Goal: Check status: Check status

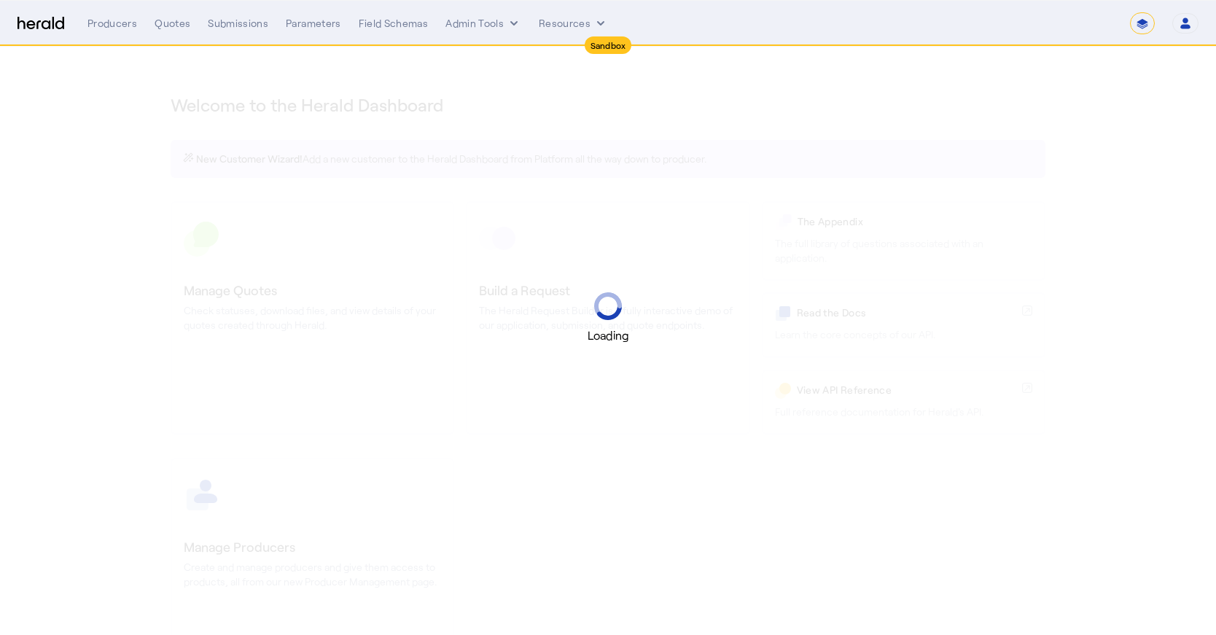
select select "*******"
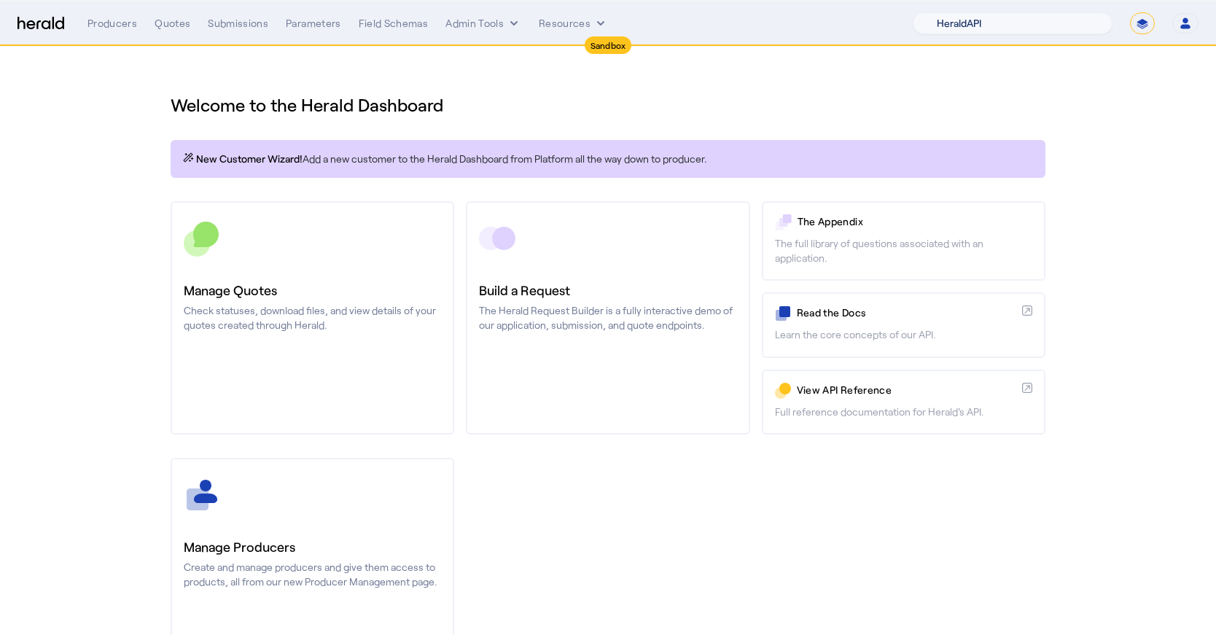
click at [1038, 33] on select "1Fort Acrisure Acturis Affinity Advisors Affinity Risk Agentero AmWins Anzen Ao…" at bounding box center [1013, 23] width 200 height 22
select select "pfm_z9k1_growthmill"
click at [948, 12] on select "1Fort Acrisure Acturis Affinity Advisors Affinity Risk Agentero AmWins Anzen Ao…" at bounding box center [1013, 23] width 200 height 22
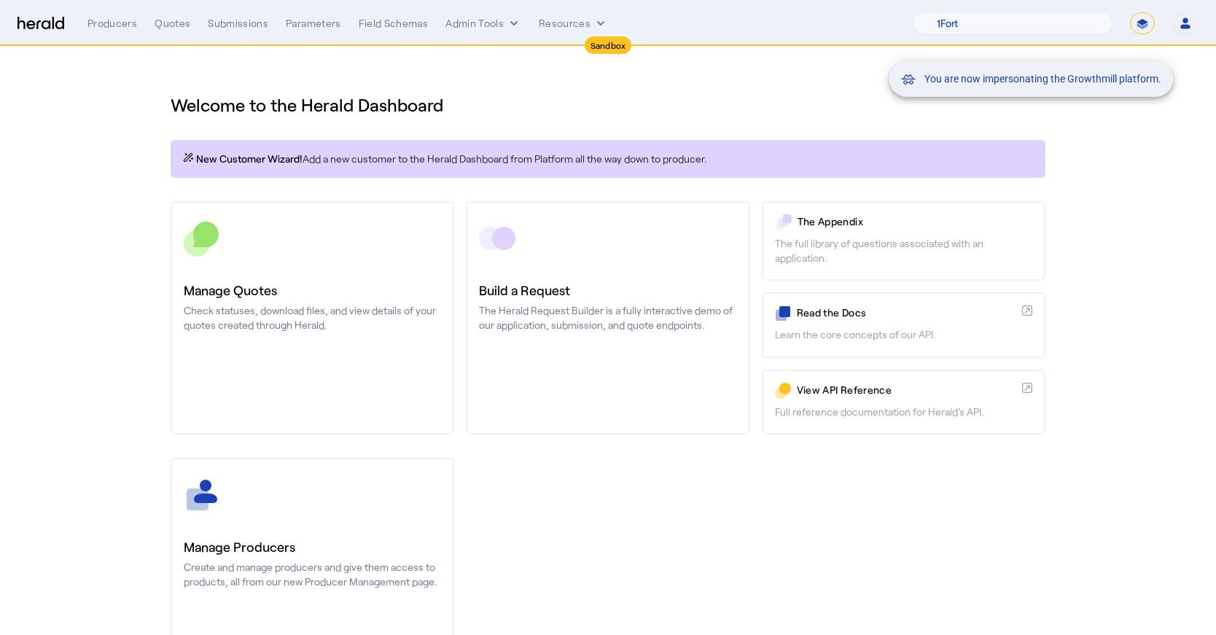
click at [236, 9] on div "You are now impersonating the Growthmill platform." at bounding box center [608, 317] width 1216 height 635
click at [238, 27] on div "You are now impersonating the Growthmill platform." at bounding box center [608, 317] width 1216 height 635
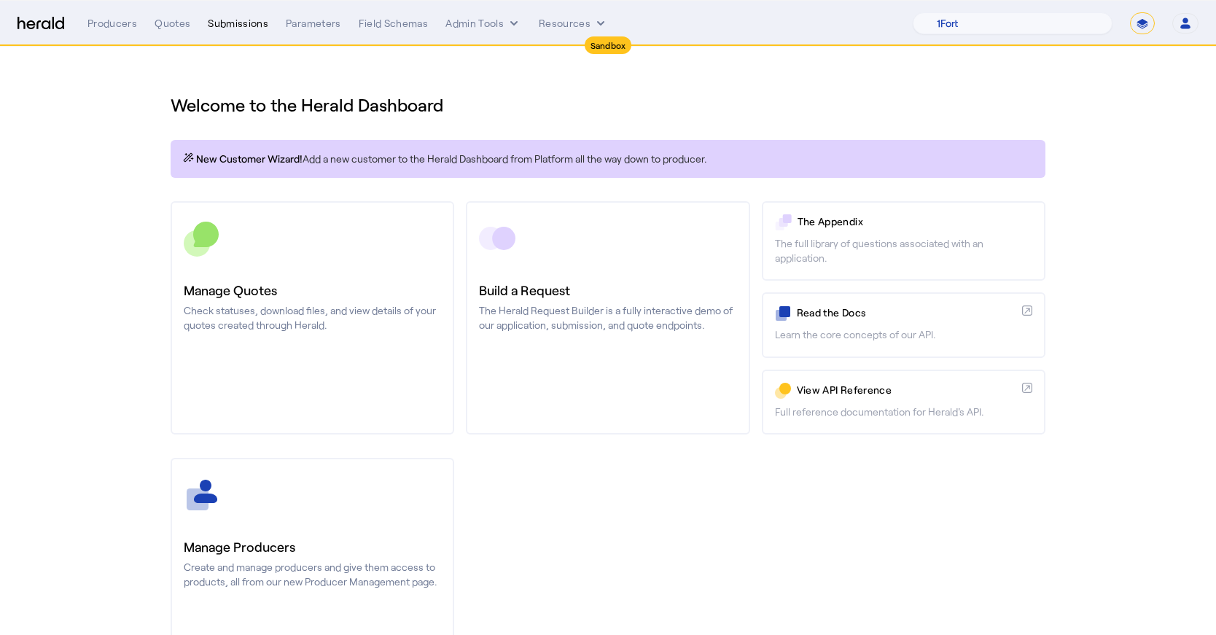
click at [228, 27] on div "Submissions" at bounding box center [238, 23] width 61 height 15
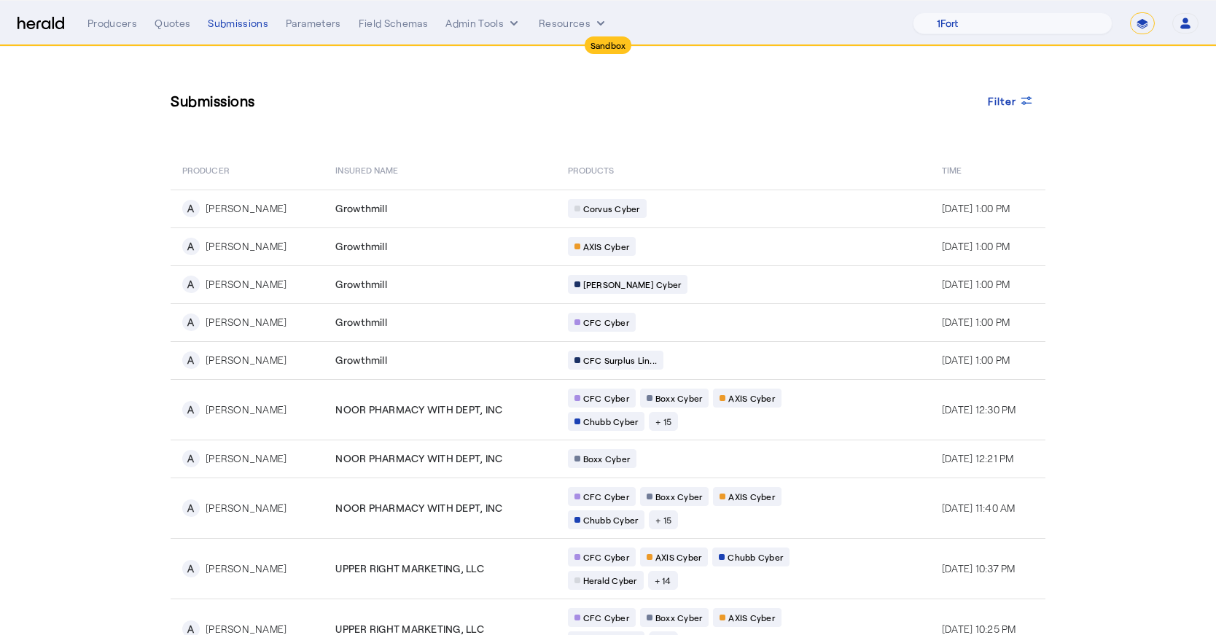
click at [165, 15] on div "Producers Quotes Submissions Parameters Field Schemas Admin Tools Resources 1Fo…" at bounding box center [643, 23] width 1111 height 22
click at [168, 23] on div "Quotes" at bounding box center [173, 23] width 36 height 15
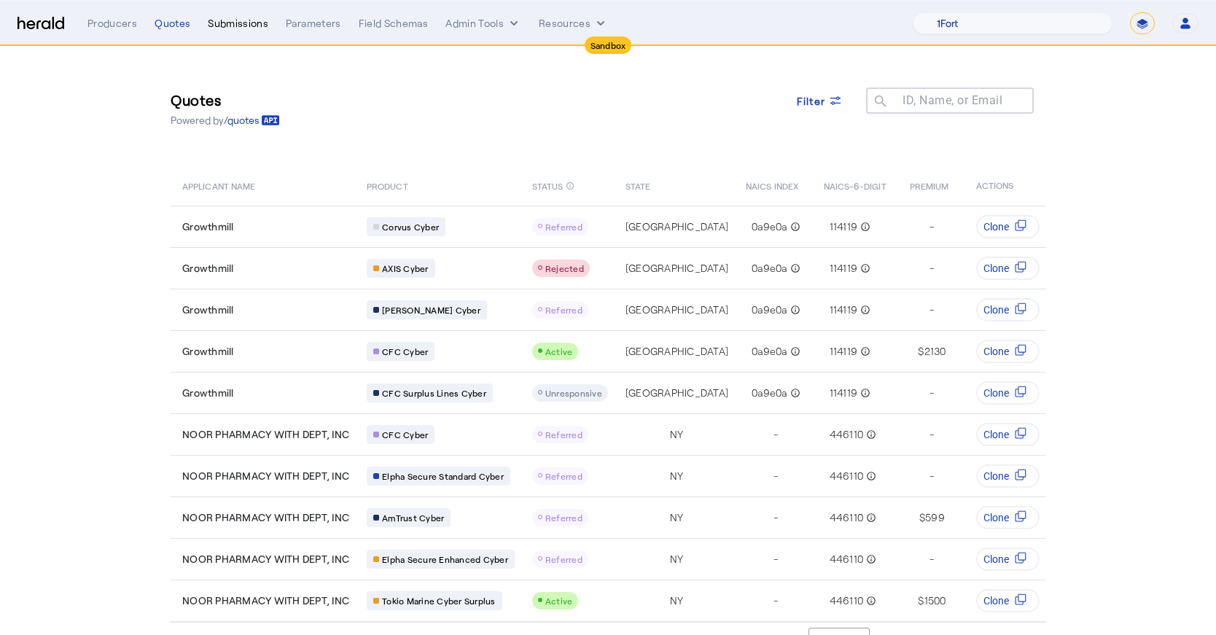
click at [249, 25] on div "Submissions" at bounding box center [238, 23] width 61 height 15
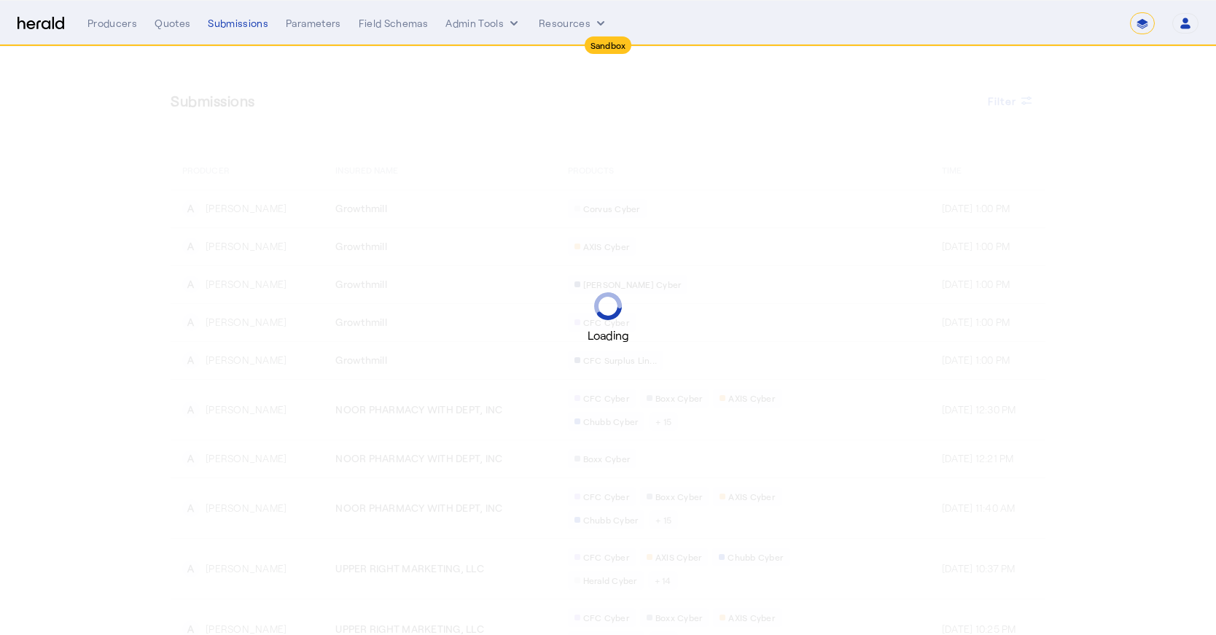
select select "*******"
select select "pfm_z9k1_growthmill"
select select "*******"
select select "pfm_z9k1_growthmill"
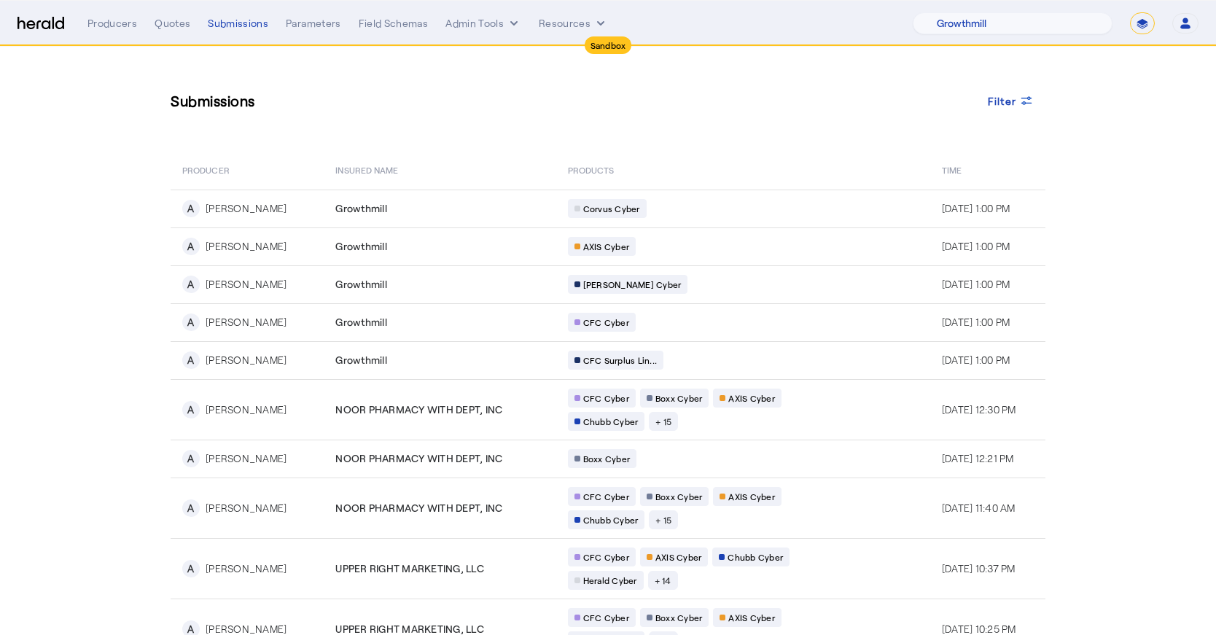
click at [165, 31] on div "Producers Quotes Submissions Parameters Field Schemas Admin Tools Resources 1Fo…" at bounding box center [643, 23] width 1111 height 22
click at [165, 24] on div "Quotes" at bounding box center [173, 23] width 36 height 15
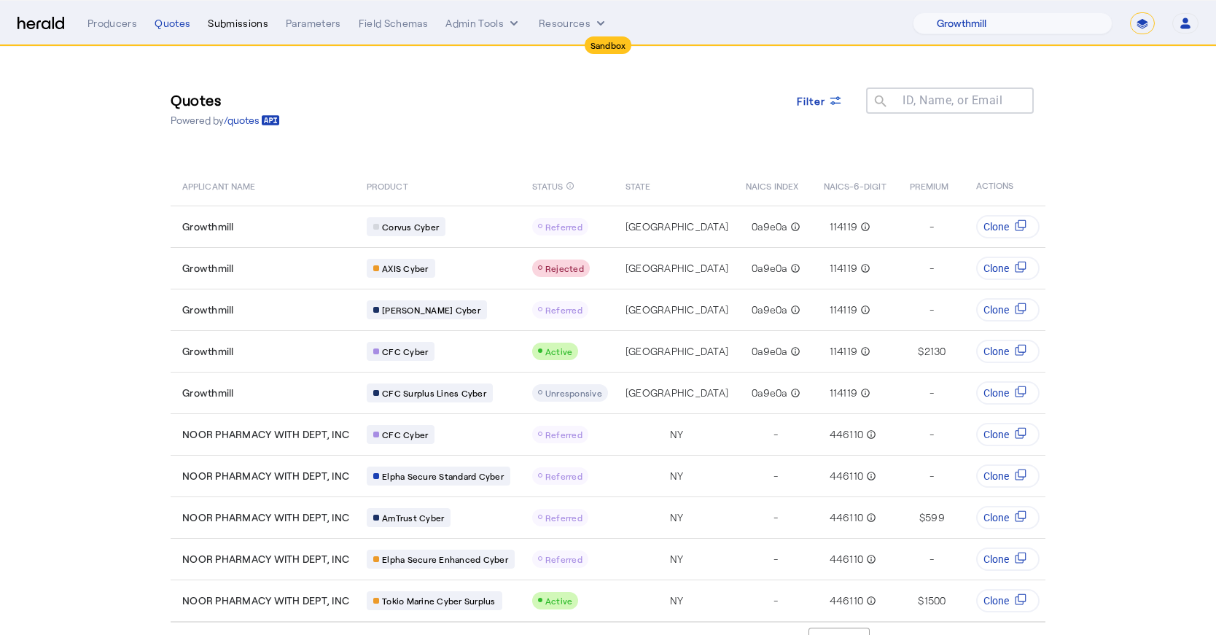
click at [244, 23] on div "Submissions" at bounding box center [238, 23] width 61 height 15
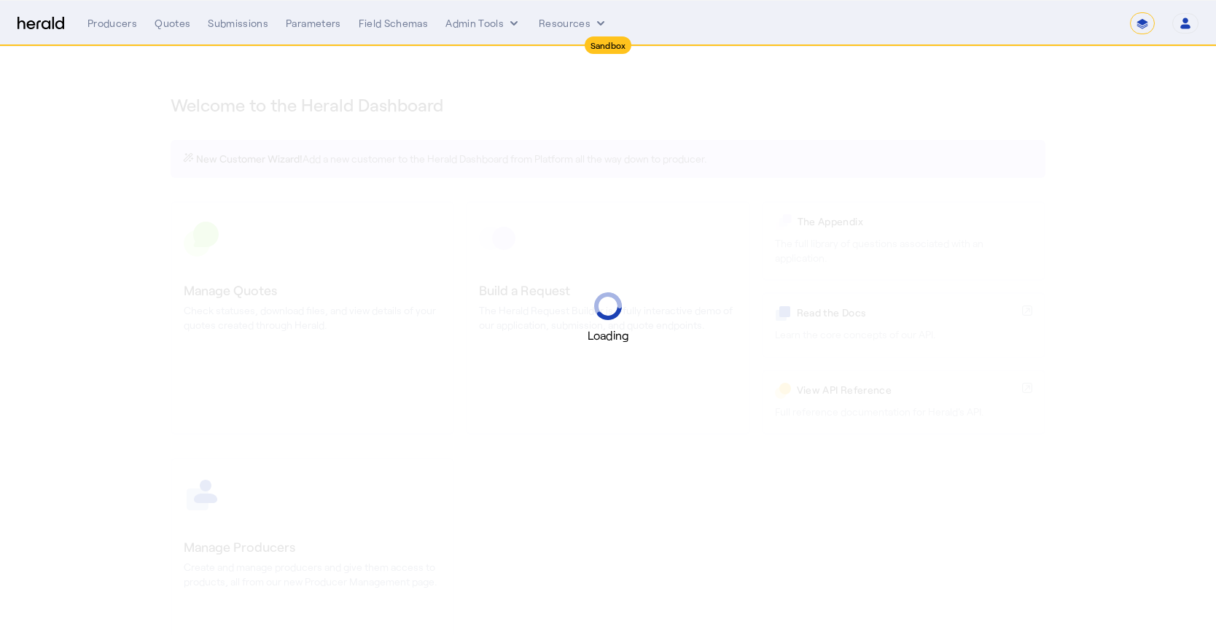
select select "*******"
click at [1049, 26] on select "1Fort Acrisure Acturis Affinity Advisors Affinity Risk Agentero AmWins Anzen Ao…" at bounding box center [1013, 23] width 200 height 22
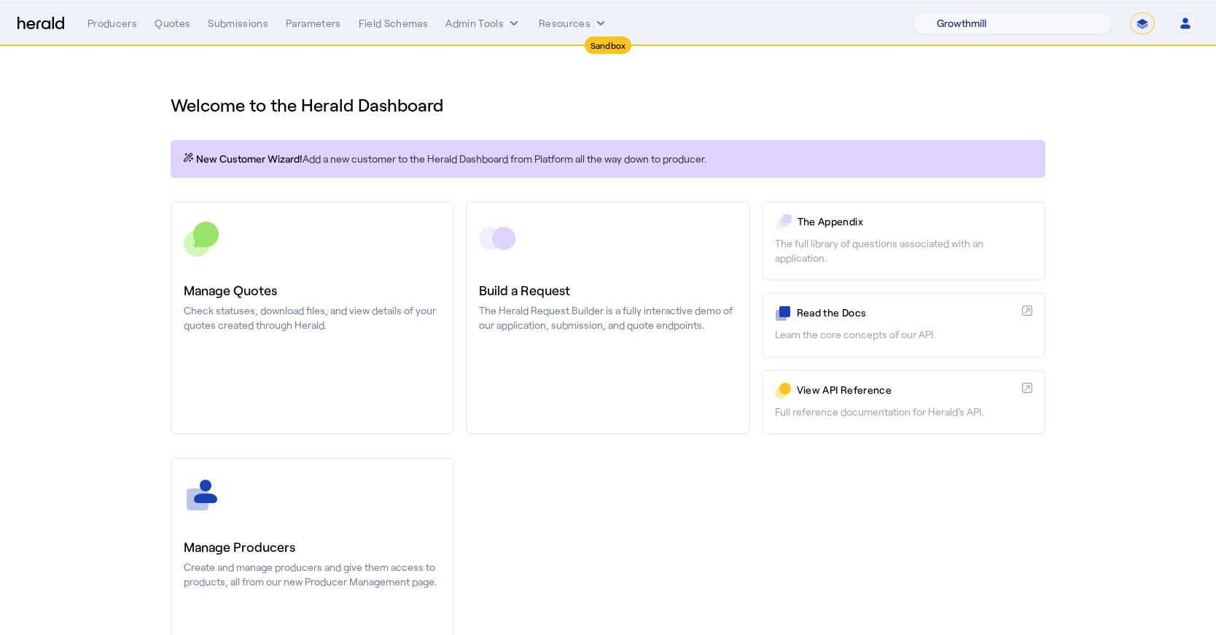
click at [948, 12] on select "1Fort Acrisure Acturis Affinity Advisors Affinity Risk Agentero AmWins Anzen Ao…" at bounding box center [1013, 23] width 200 height 22
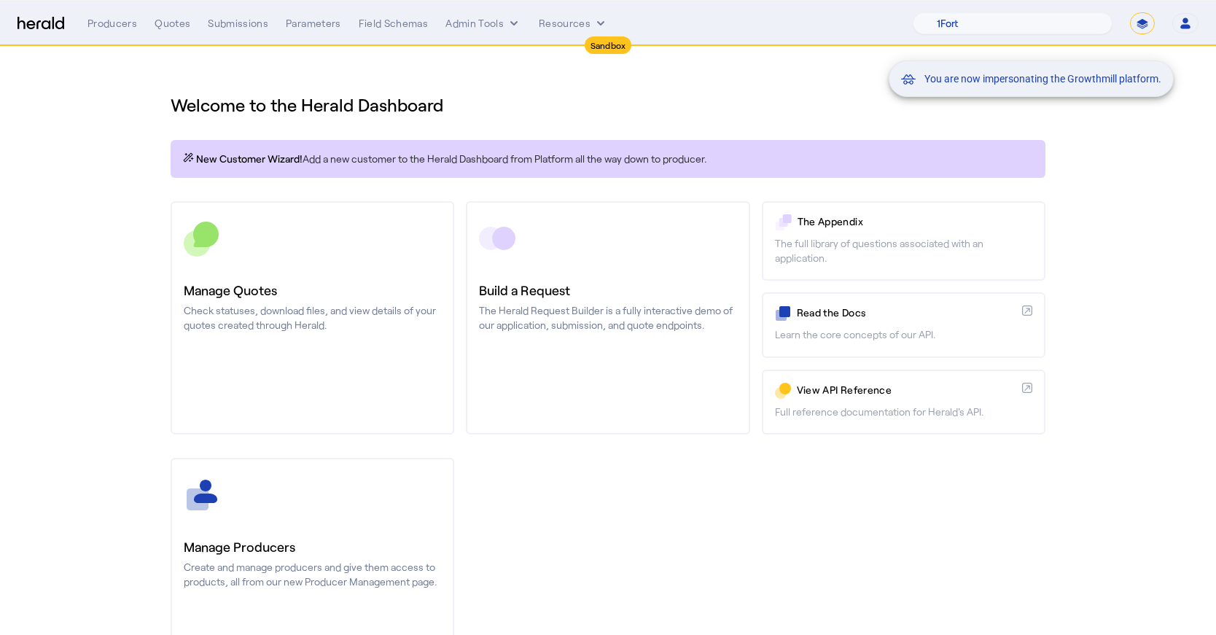
click at [257, 22] on div "You are now impersonating the Growthmill platform." at bounding box center [608, 317] width 1216 height 635
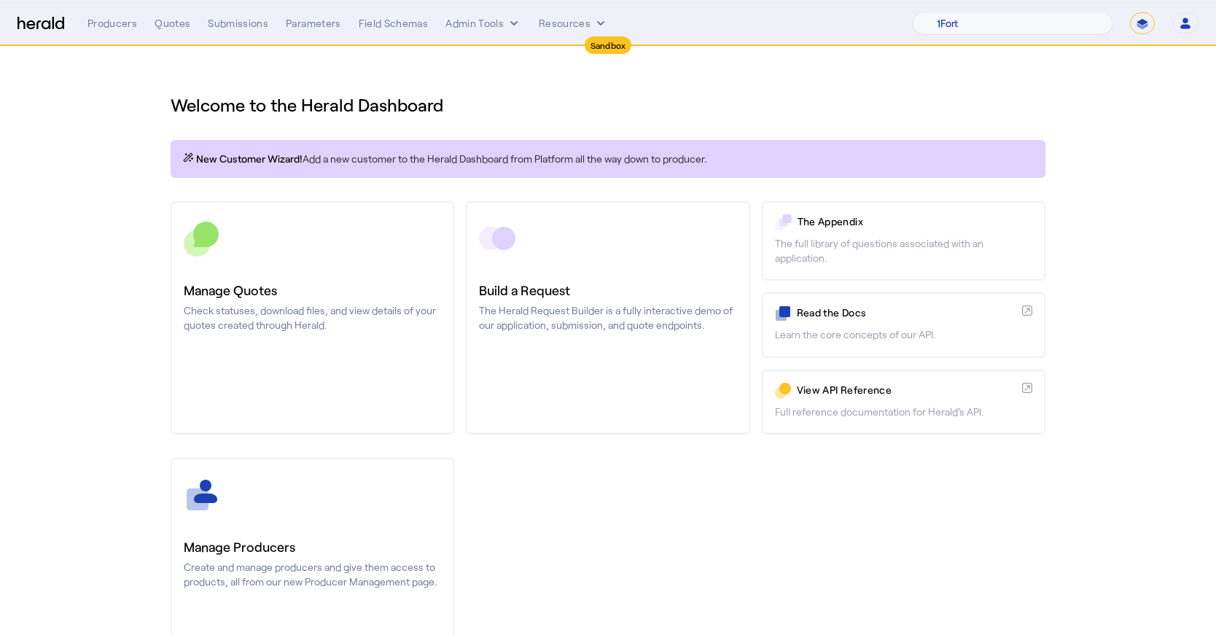
drag, startPoint x: 900, startPoint y: 335, endPoint x: 242, endPoint y: 88, distance: 702.6
click at [242, 88] on div "Welcome to the Herald Dashboard" at bounding box center [608, 96] width 875 height 41
drag, startPoint x: 242, startPoint y: 88, endPoint x: 331, endPoint y: 24, distance: 109.3
click at [331, 24] on div "Parameters" at bounding box center [313, 23] width 55 height 15
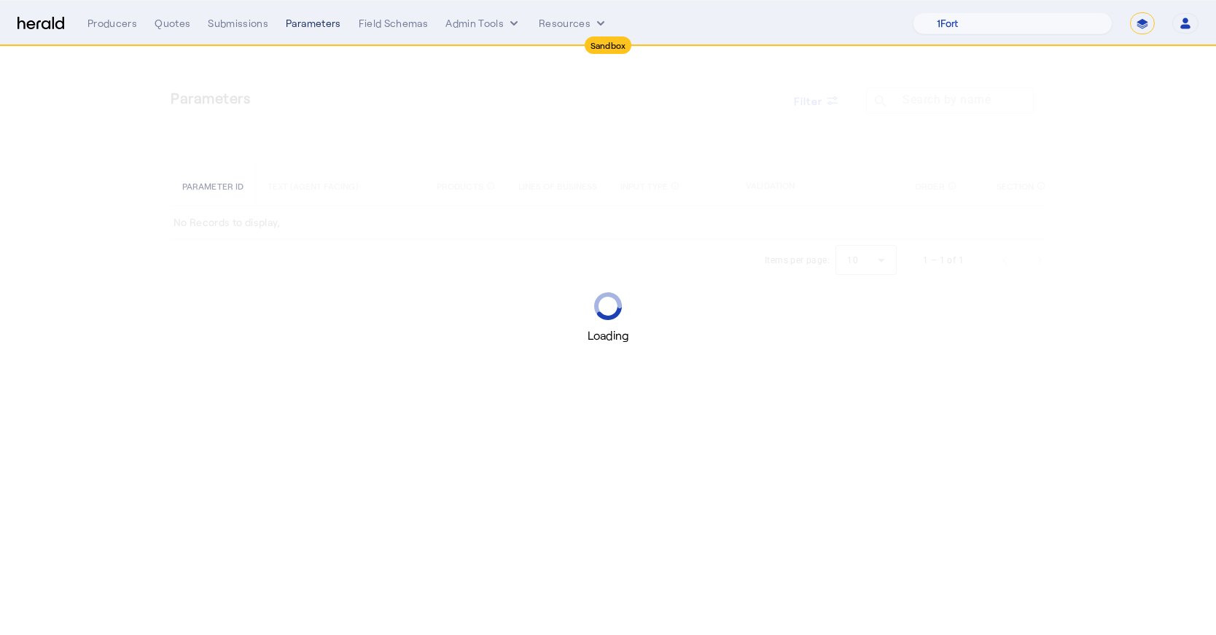
click at [249, 24] on div "Submissions" at bounding box center [238, 23] width 61 height 15
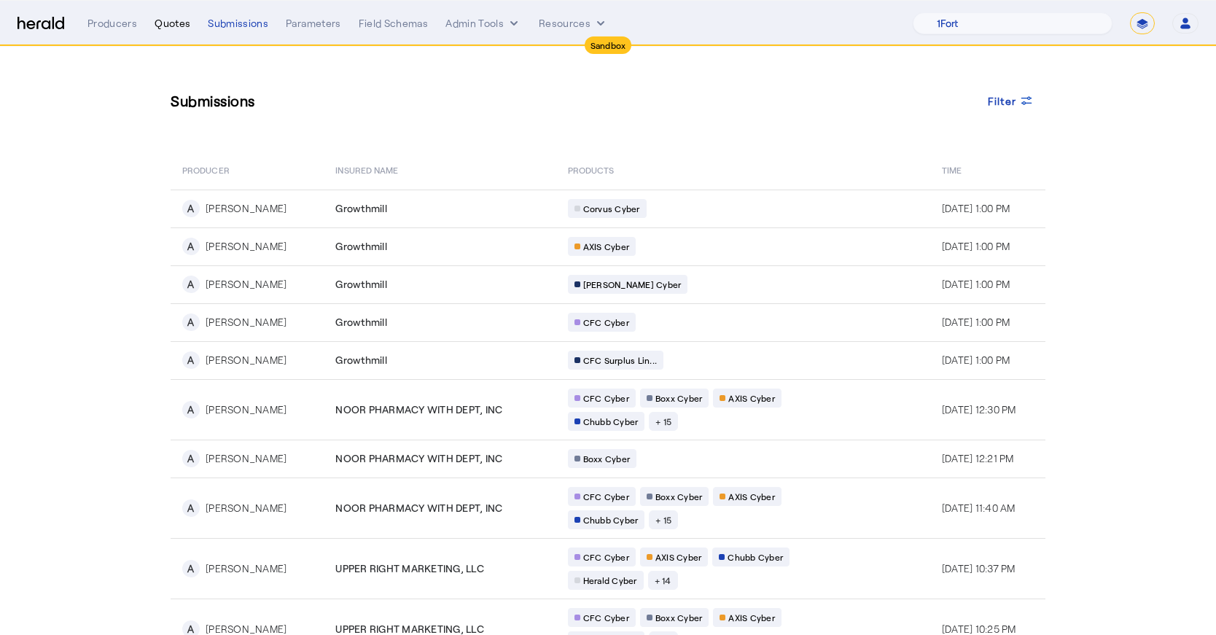
click at [174, 26] on div "Quotes" at bounding box center [173, 23] width 36 height 15
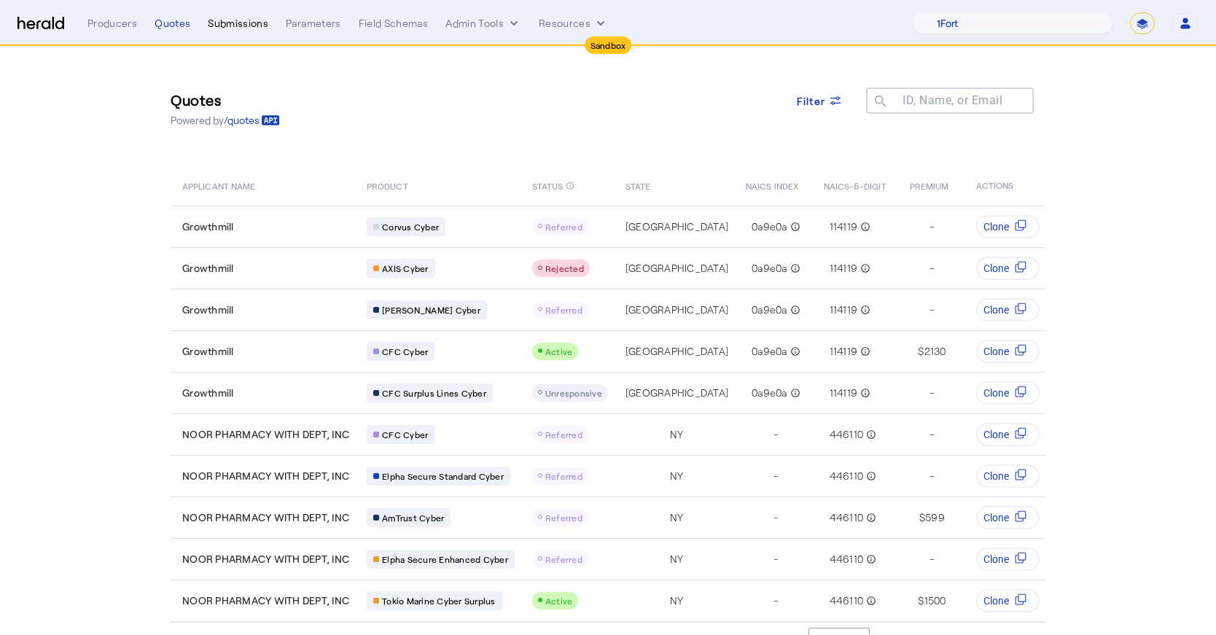
click at [248, 29] on div "Submissions" at bounding box center [238, 23] width 61 height 15
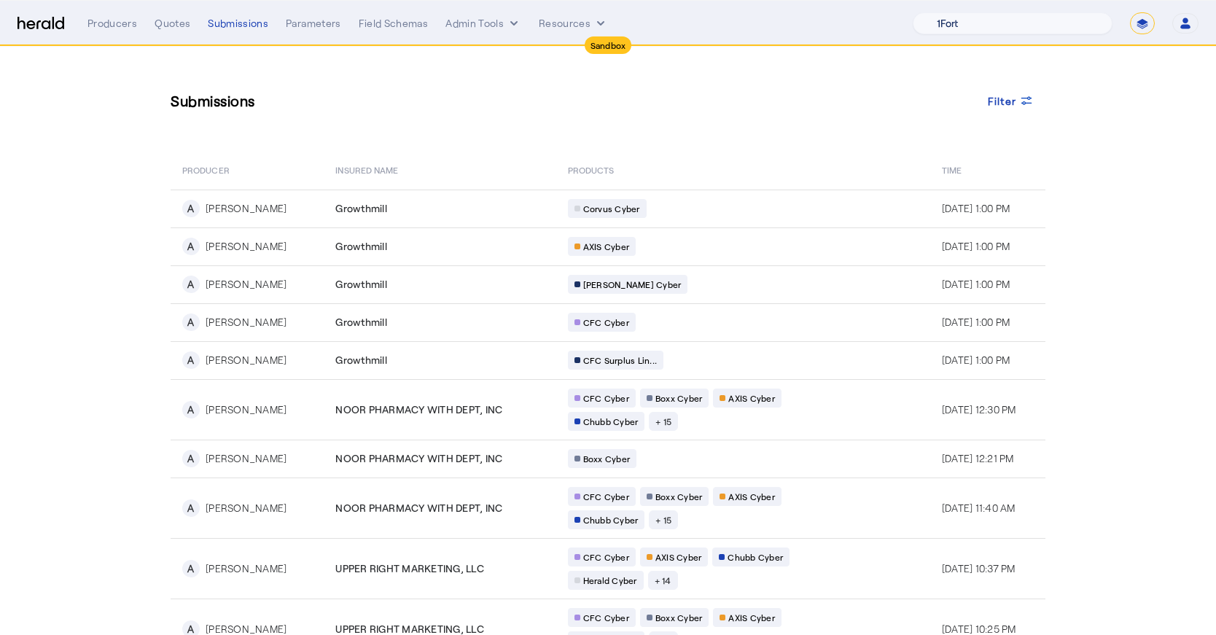
click at [1004, 29] on select "1Fort Acrisure Acturis Affinity Advisors Affinity Risk Agentero AmWins Anzen Ao…" at bounding box center [1013, 23] width 200 height 22
select select "pfm_129z_babbix"
click at [948, 12] on select "1Fort Acrisure Acturis Affinity Advisors Affinity Risk Agentero AmWins Anzen Ao…" at bounding box center [1013, 23] width 200 height 22
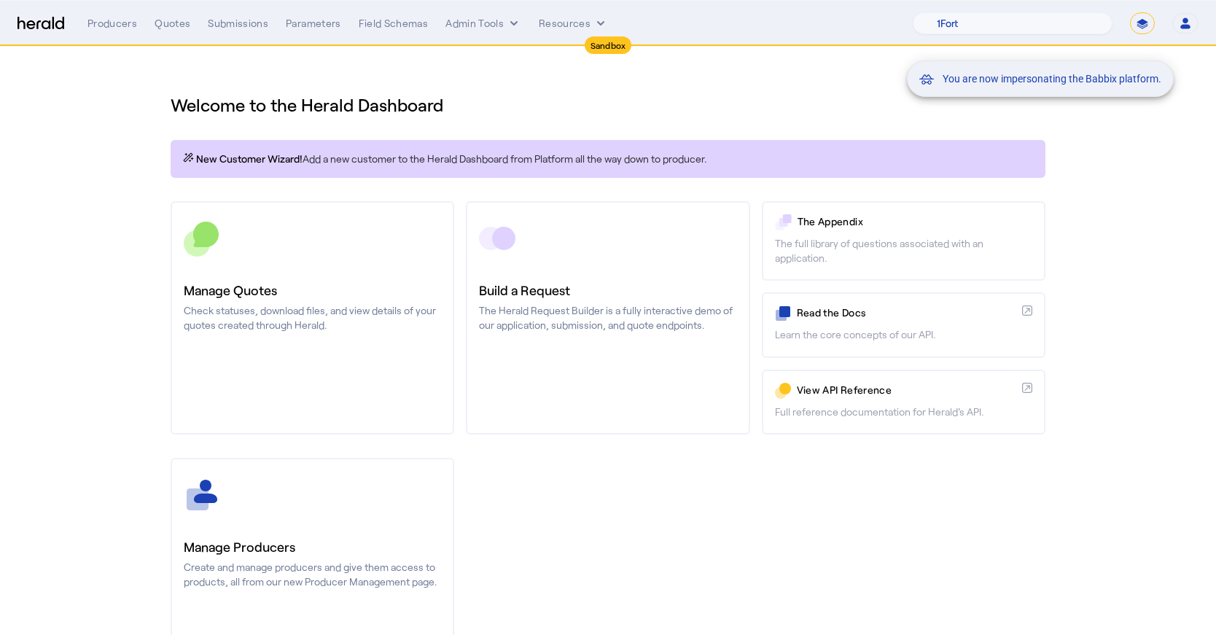
click at [216, 20] on div "You are now impersonating the Babbix platform." at bounding box center [608, 317] width 1216 height 635
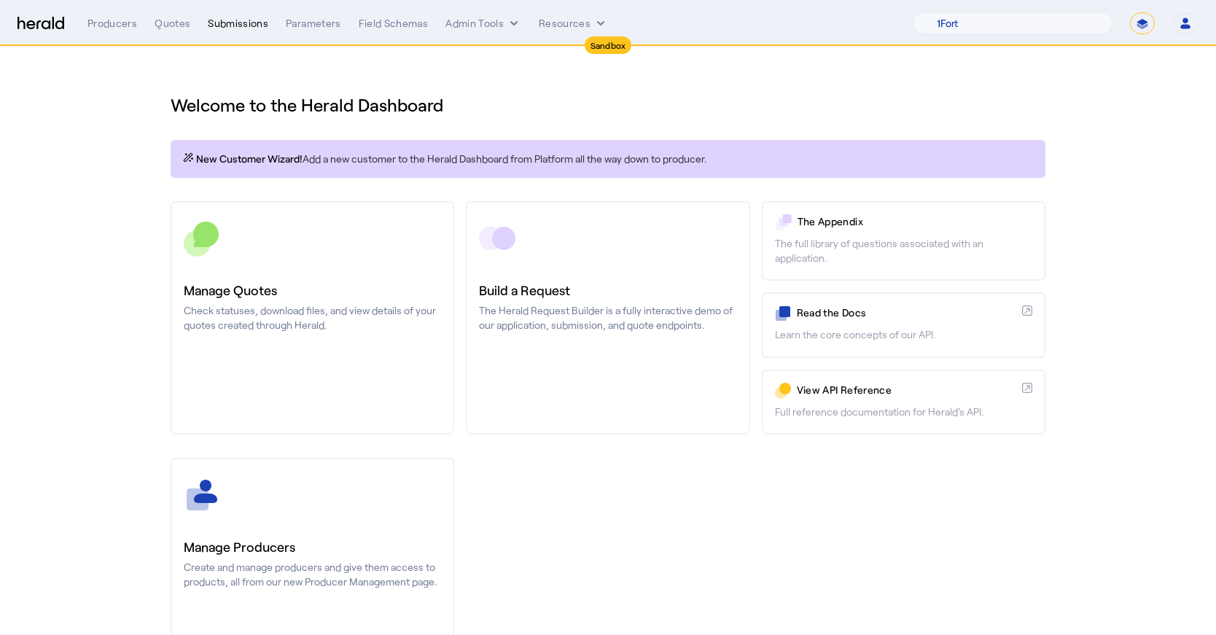
click at [230, 26] on div "Submissions" at bounding box center [238, 23] width 61 height 15
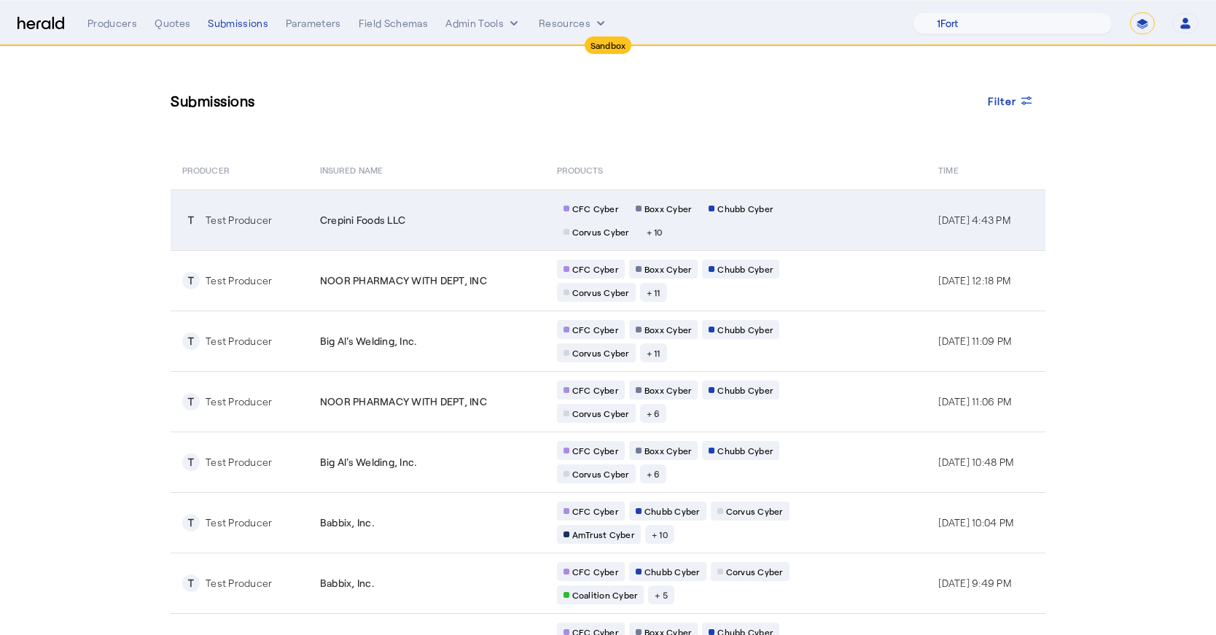
click at [180, 215] on td "T Test Producer" at bounding box center [240, 220] width 138 height 61
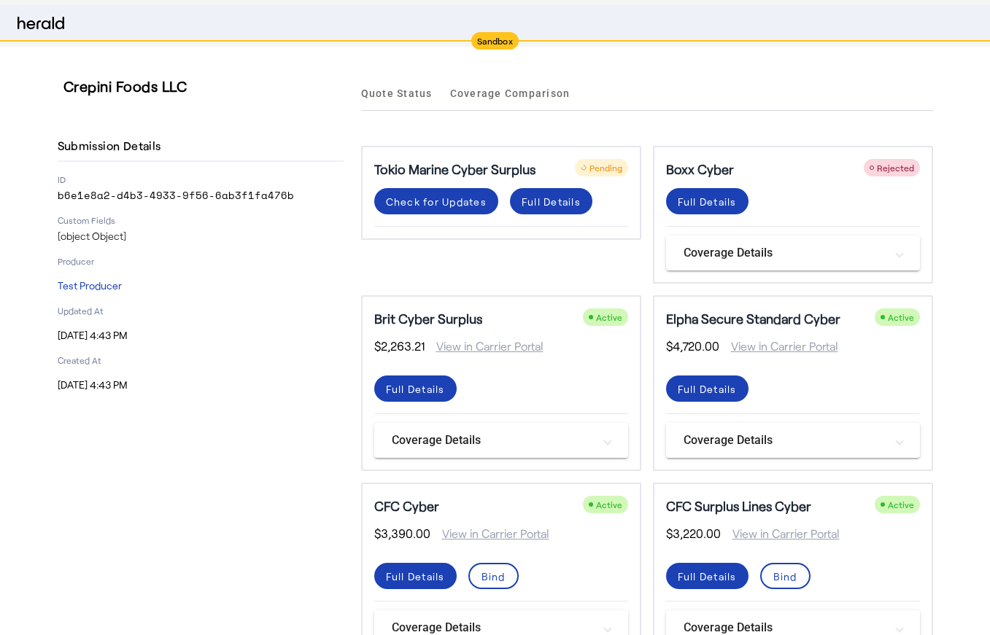
select select "pfm_129z_babbix"
select select "*******"
click at [163, 35] on nav "Sandbox Menu Producers Quotes Submissions Parameters Field Schemas Admin Tools …" at bounding box center [495, 23] width 990 height 45
click at [163, 26] on div "Quotes" at bounding box center [173, 23] width 36 height 15
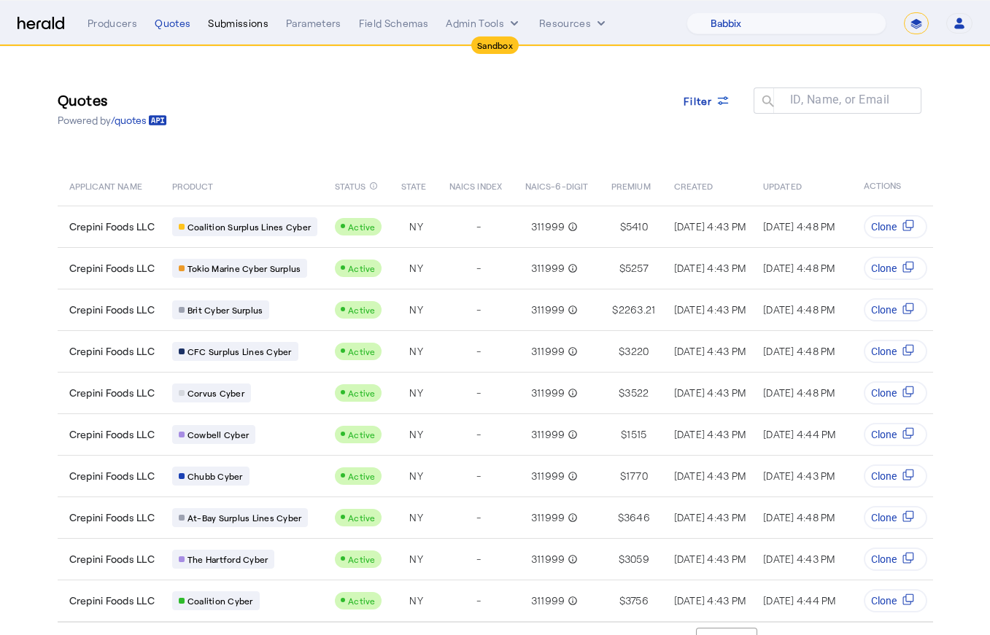
click at [234, 28] on div "Submissions" at bounding box center [238, 23] width 61 height 15
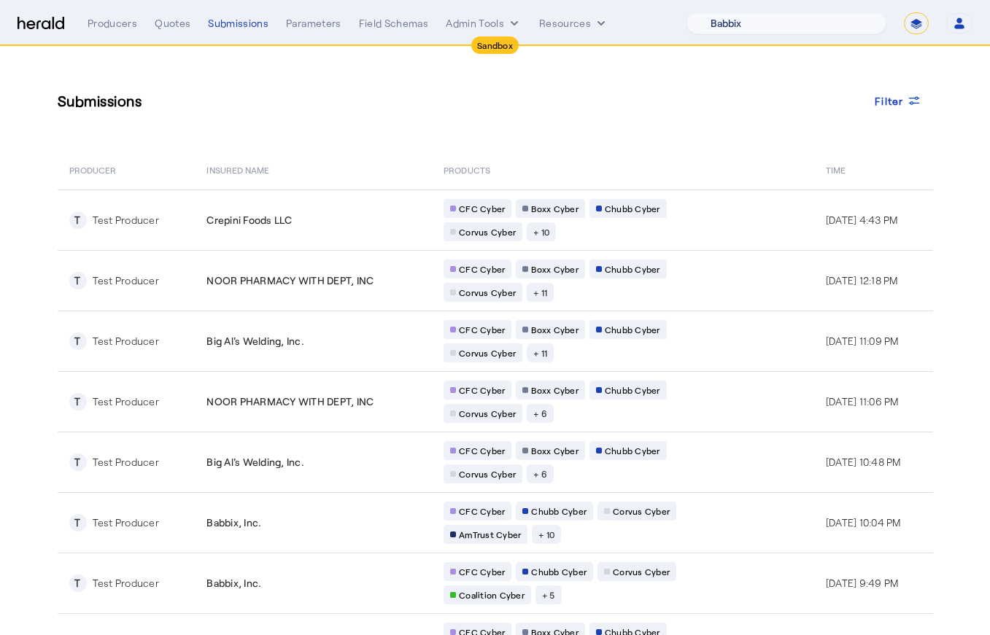
click at [825, 15] on select "1Fort Acrisure Acturis Affinity Advisors Affinity Risk Agentero AmWins Anzen Ao…" at bounding box center [786, 23] width 200 height 22
select select "pfm_z9k1_growthmill"
click at [721, 12] on select "1Fort Acrisure Acturis Affinity Advisors Affinity Risk Agentero AmWins Anzen Ao…" at bounding box center [786, 23] width 200 height 22
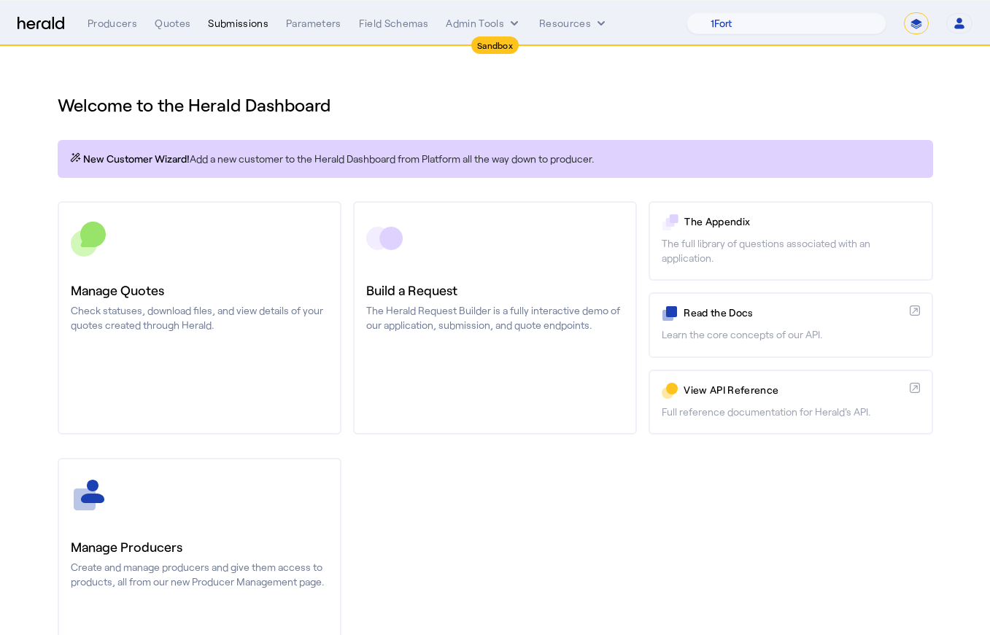
click at [239, 18] on div "Submissions" at bounding box center [238, 23] width 61 height 15
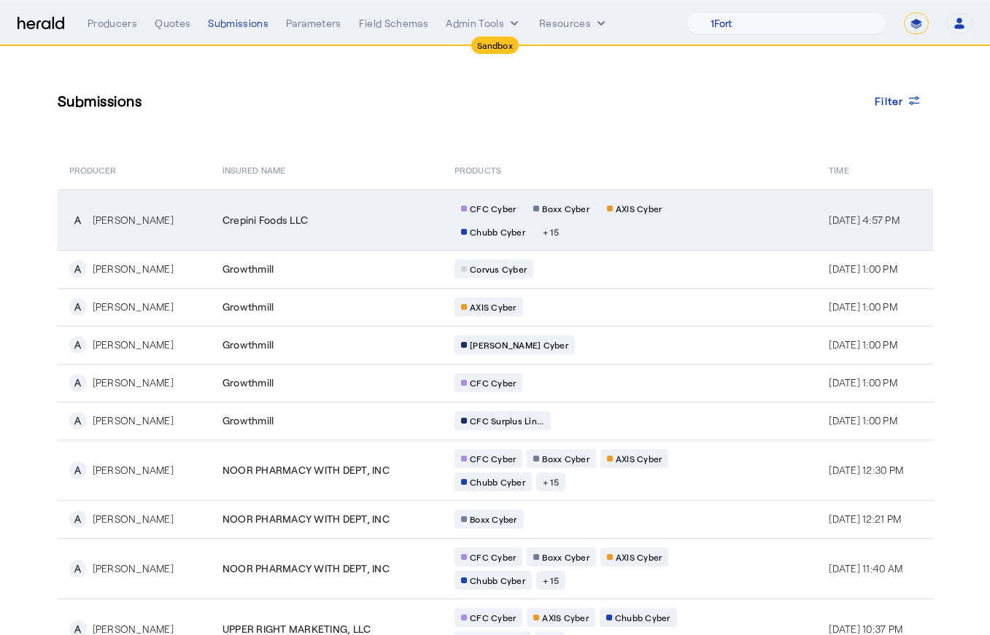
click at [257, 221] on span "Crepini Foods LLC" at bounding box center [264, 220] width 85 height 15
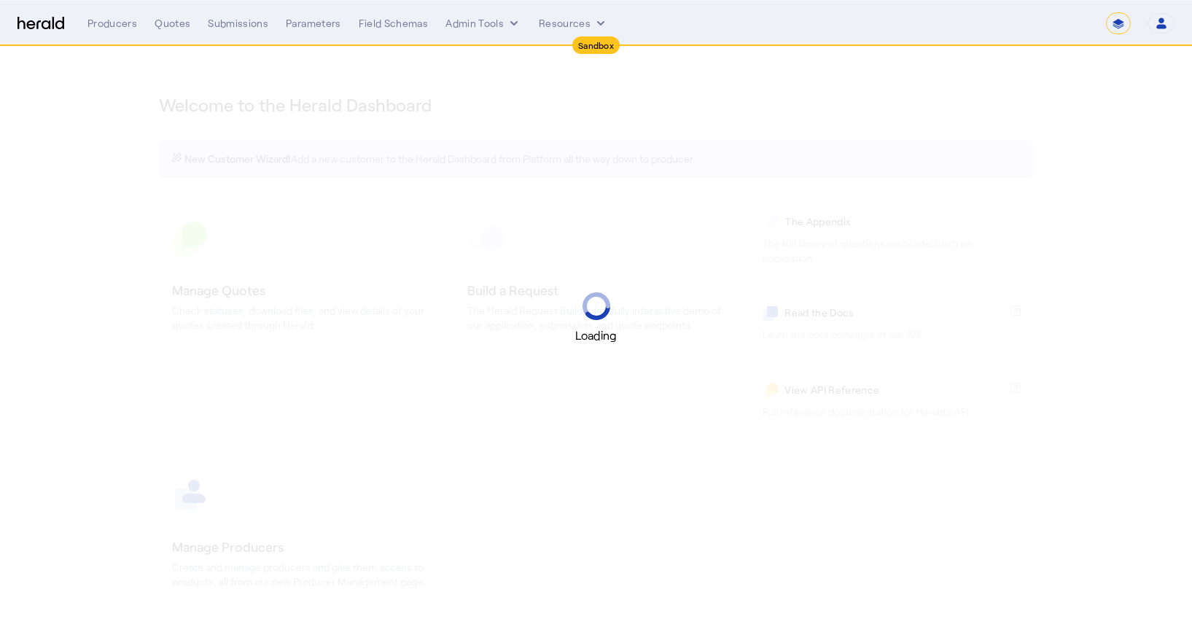
select select "*******"
select select "pfm_2v8p_herald_api"
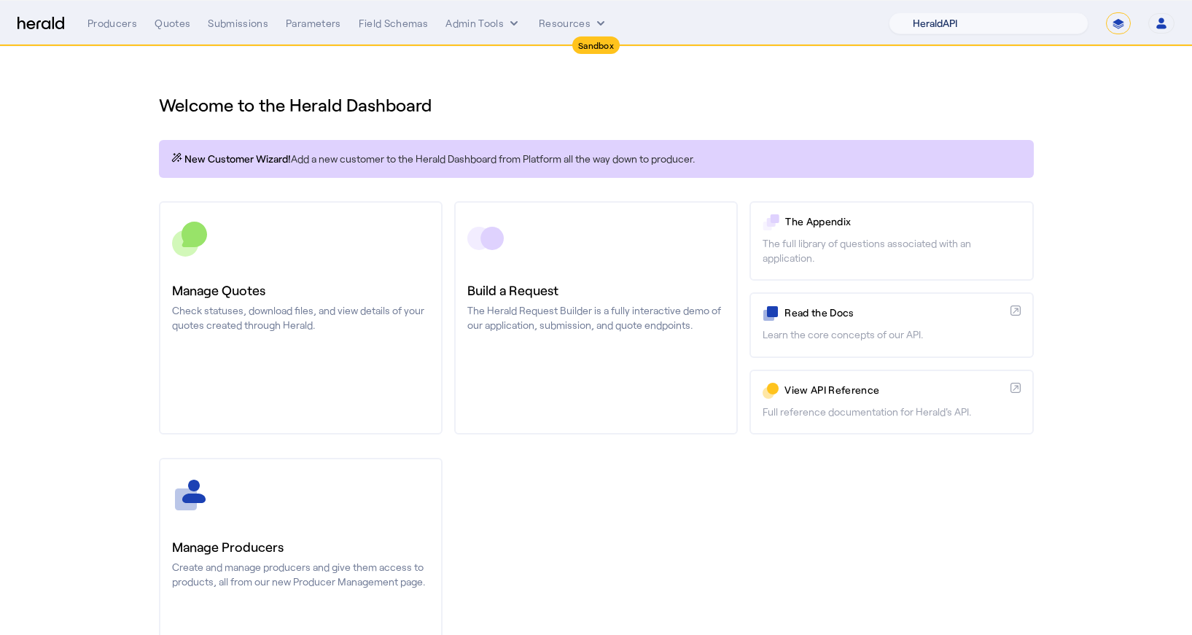
click at [1017, 14] on select "1Fort Acrisure Acturis Affinity Advisors Affinity Risk Agentero AmWins Anzen Ao…" at bounding box center [989, 23] width 200 height 22
click at [1121, 22] on select "**********" at bounding box center [1118, 23] width 25 height 22
select select "**********"
click at [1106, 12] on select "**********" at bounding box center [1118, 23] width 25 height 22
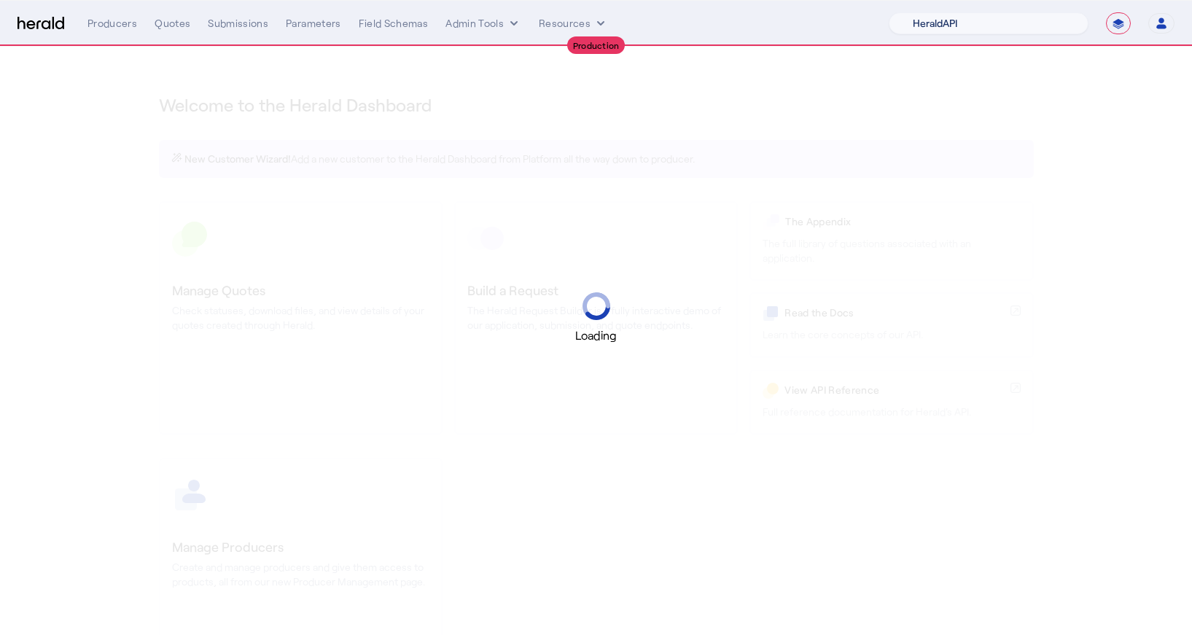
click at [1027, 23] on select "1Fort Acrisure Acturis Affinity Advisors Affinity Risk Agentero AmWins Anzen Ao…" at bounding box center [989, 23] width 200 height 22
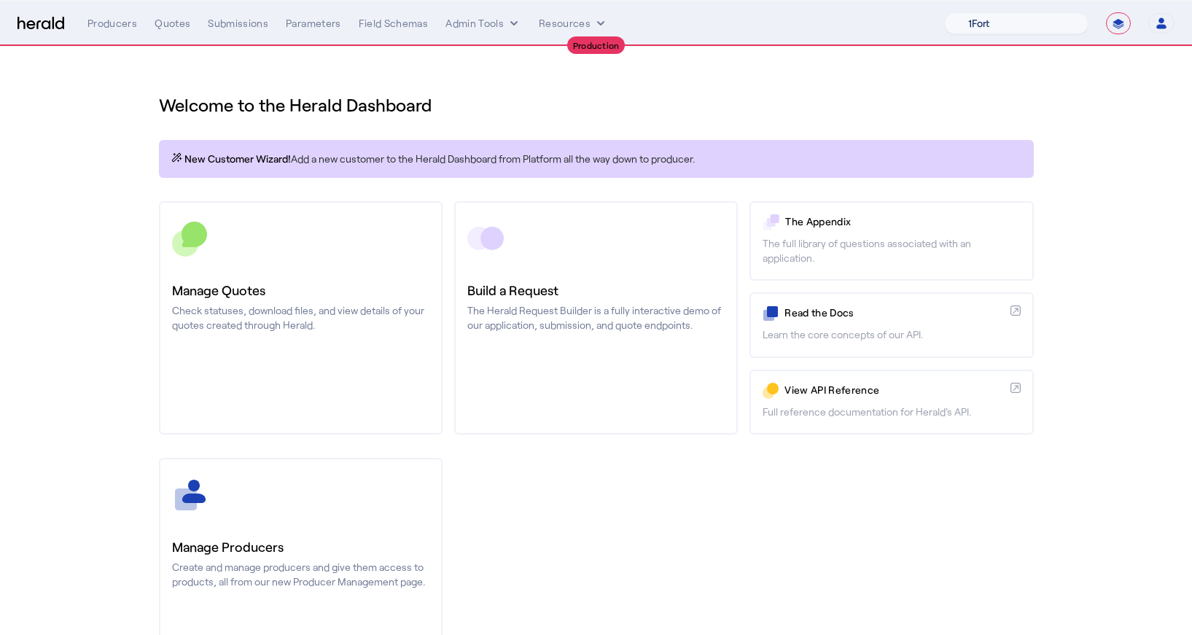
select select "pfm_z9k1_growthmill"
click at [944, 12] on select "1Fort Affinity Risk Billy BindHQ Bunker CRC Campus Coverage Citadel Fifthwall F…" at bounding box center [1016, 23] width 144 height 22
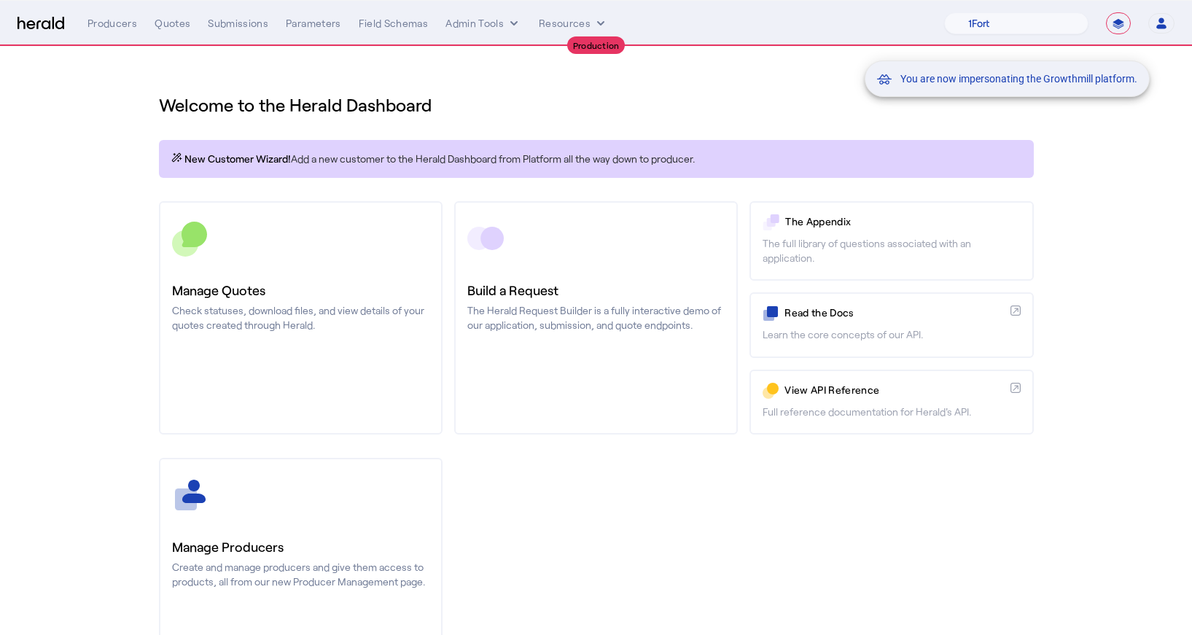
click at [242, 23] on div "You are now impersonating the Growthmill platform." at bounding box center [596, 317] width 1192 height 635
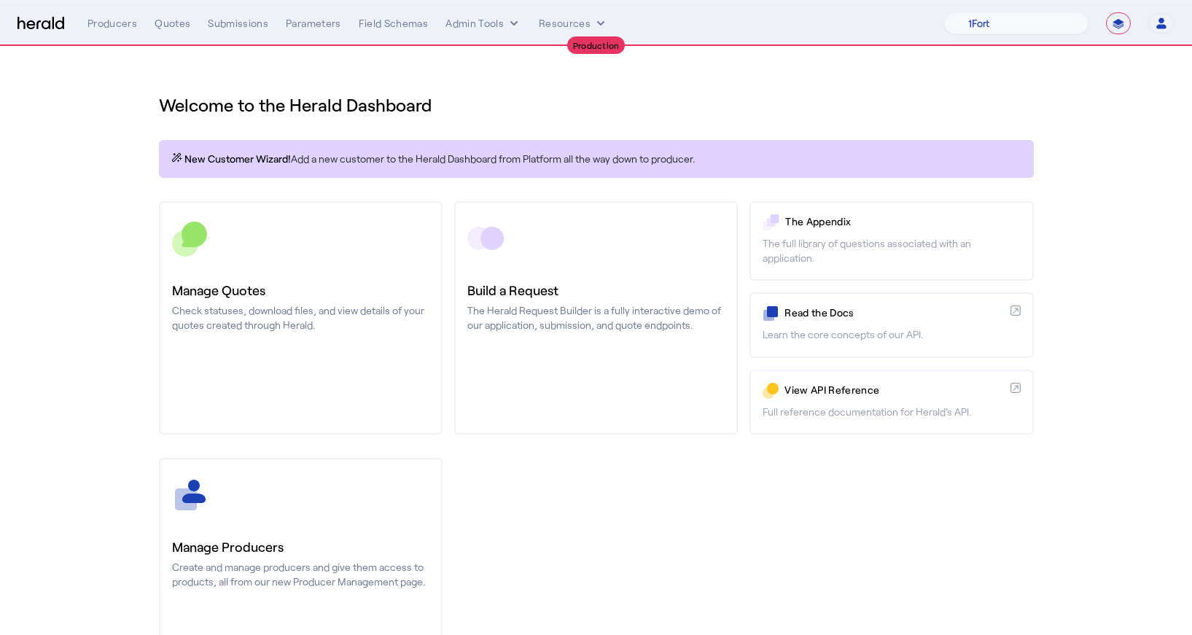
click at [242, 23] on div "Submissions" at bounding box center [238, 23] width 61 height 15
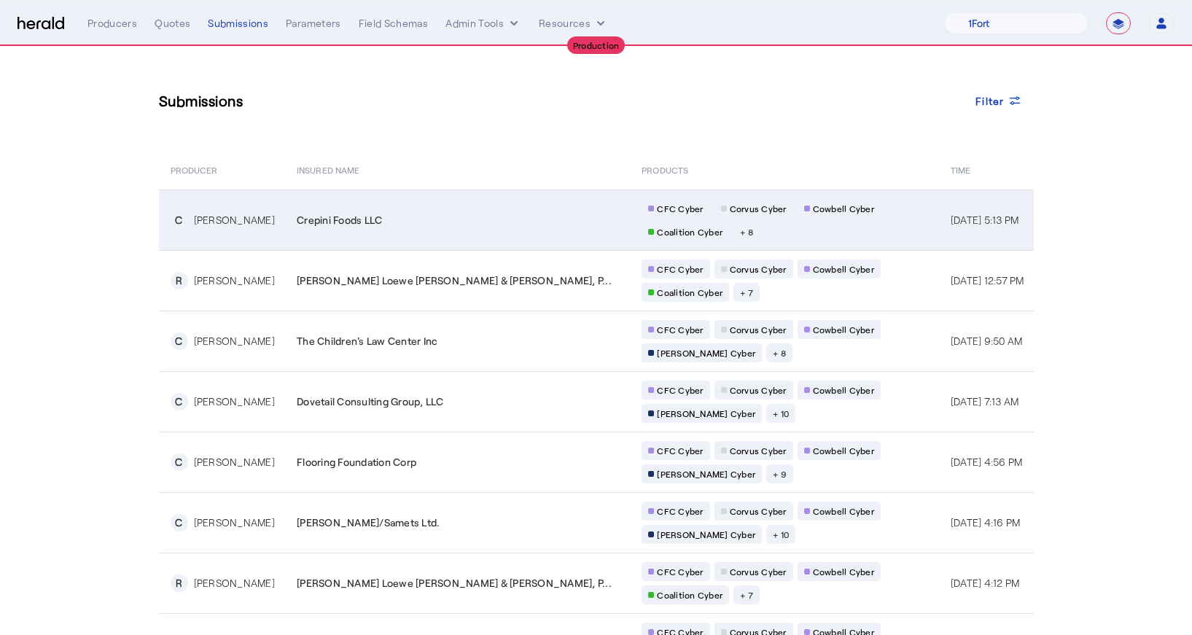
click at [336, 210] on td "Crepini Foods LLC" at bounding box center [457, 220] width 345 height 61
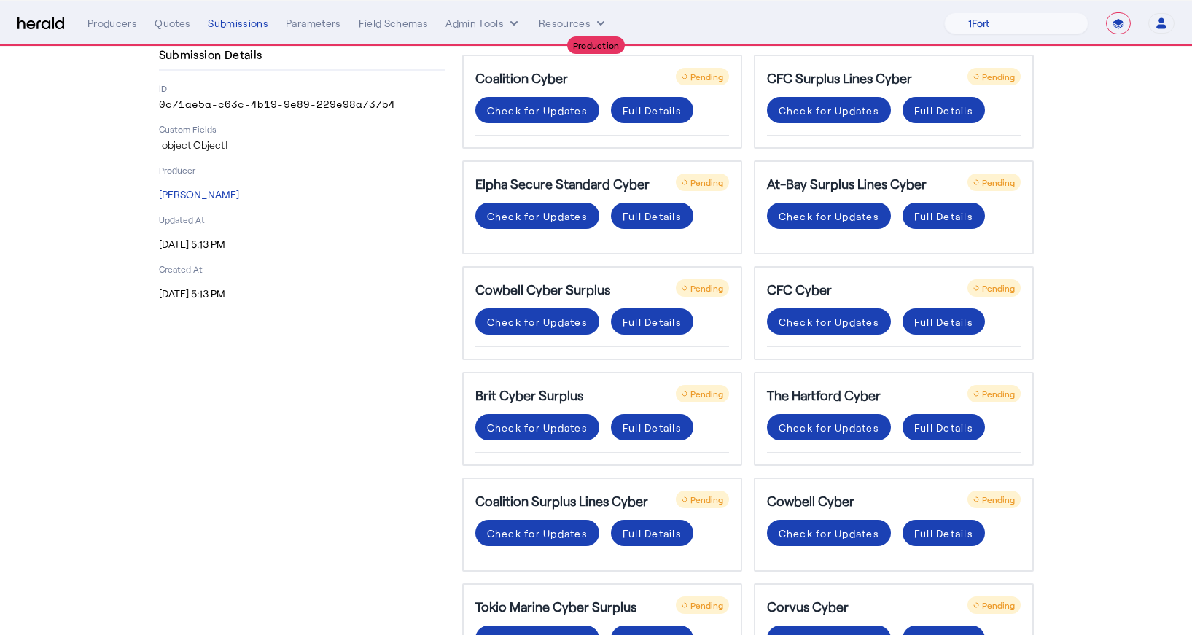
scroll to position [163, 0]
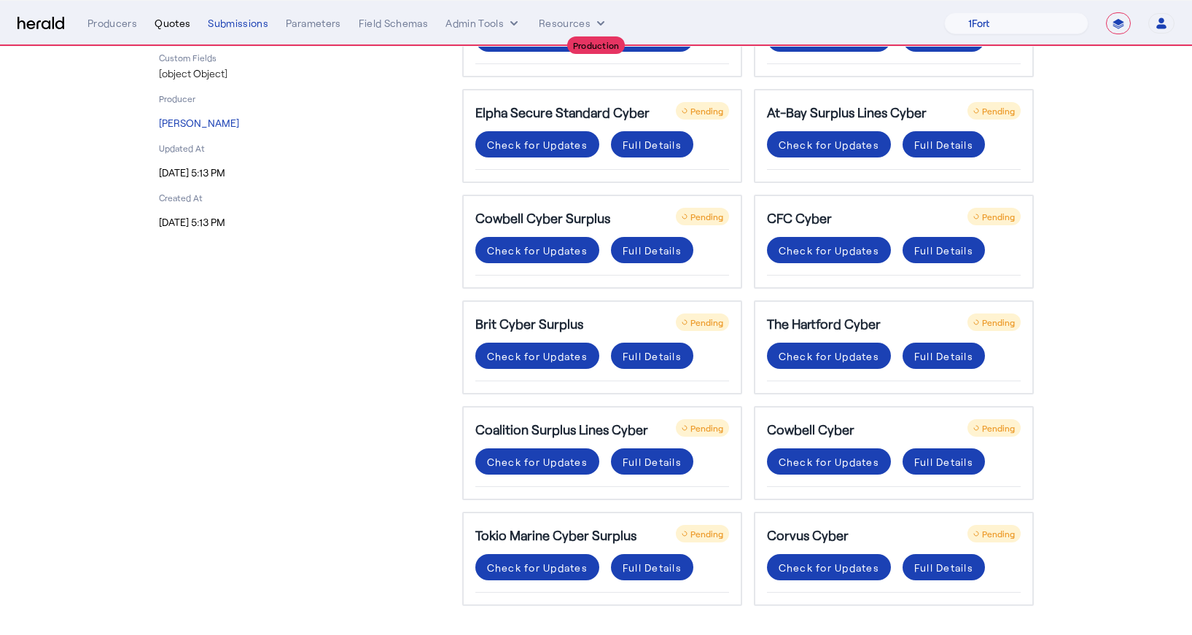
click at [174, 26] on div "Quotes" at bounding box center [173, 23] width 36 height 15
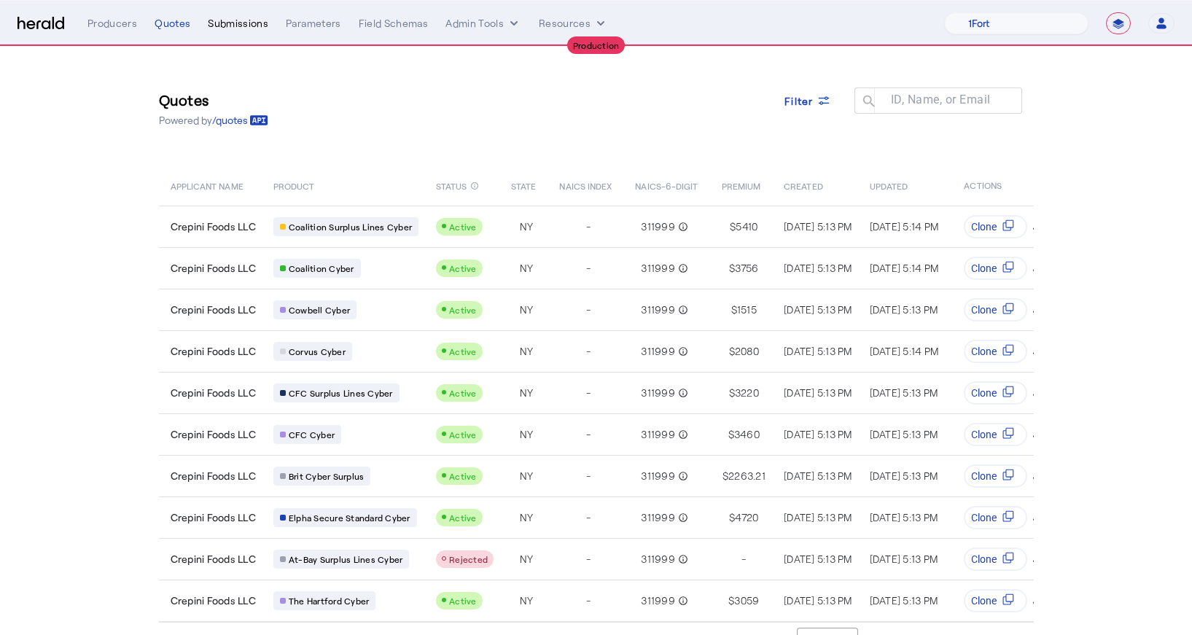
click at [214, 26] on div "Submissions" at bounding box center [238, 23] width 61 height 15
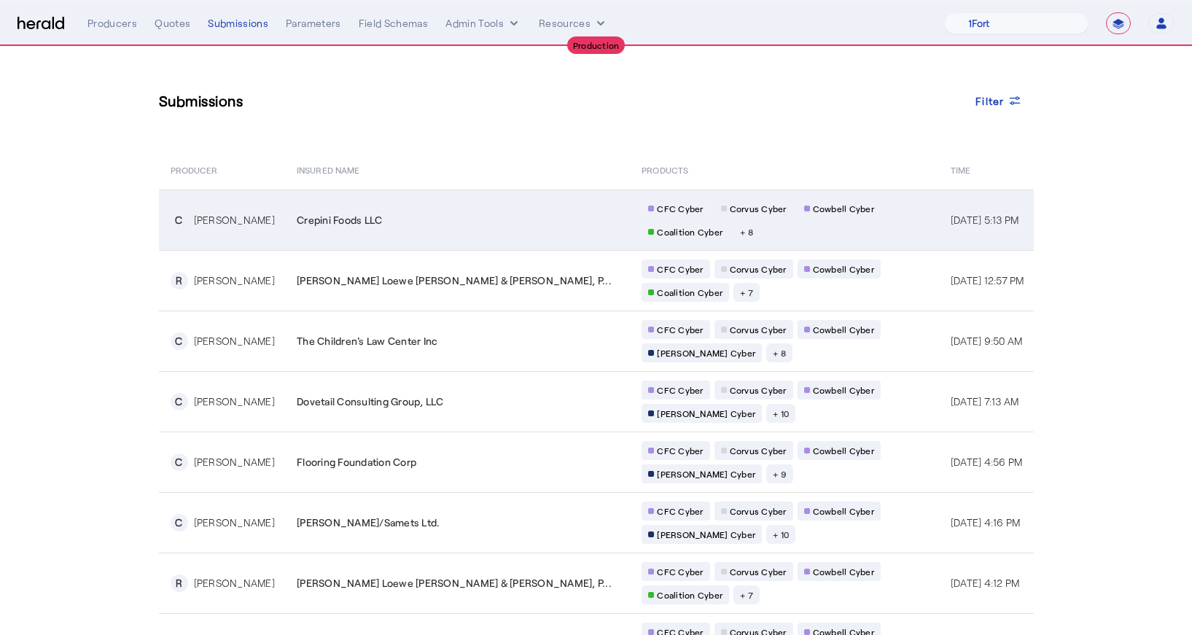
click at [321, 224] on span "Crepini Foods LLC" at bounding box center [339, 220] width 85 height 15
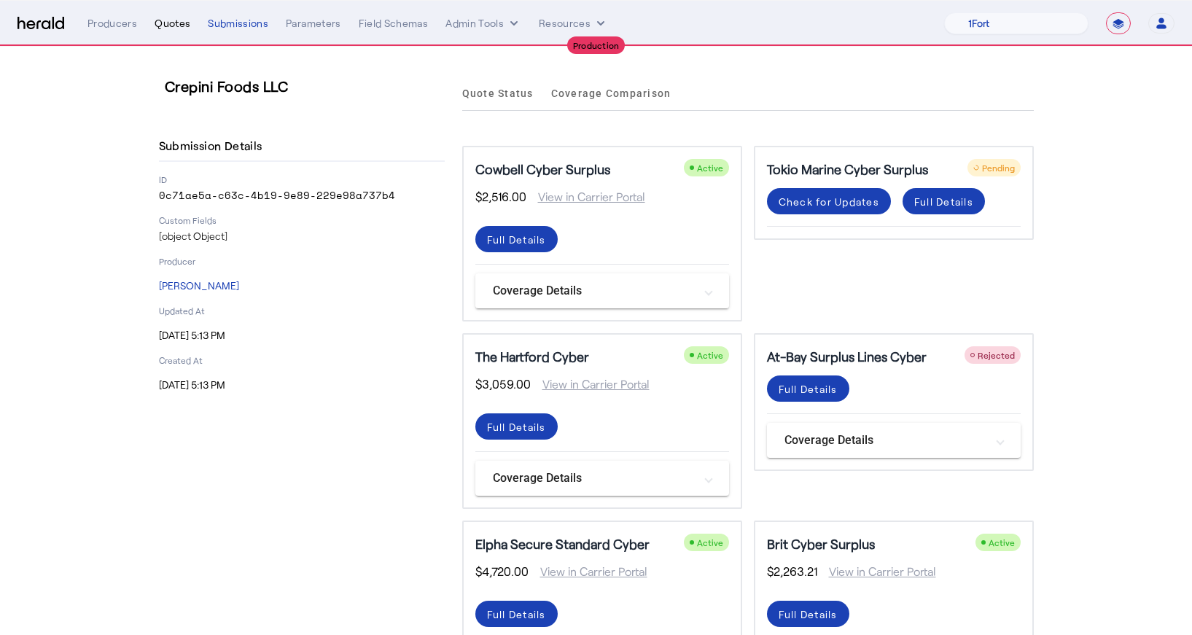
click at [178, 23] on div "Quotes" at bounding box center [173, 23] width 36 height 15
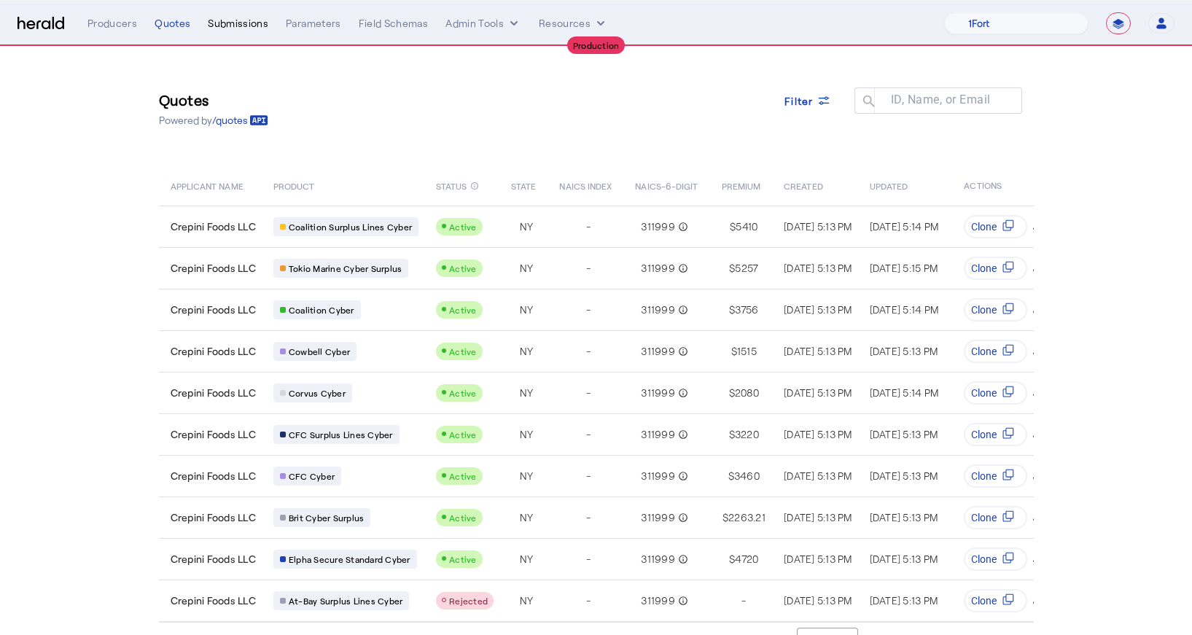
click at [230, 24] on div "Submissions" at bounding box center [238, 23] width 61 height 15
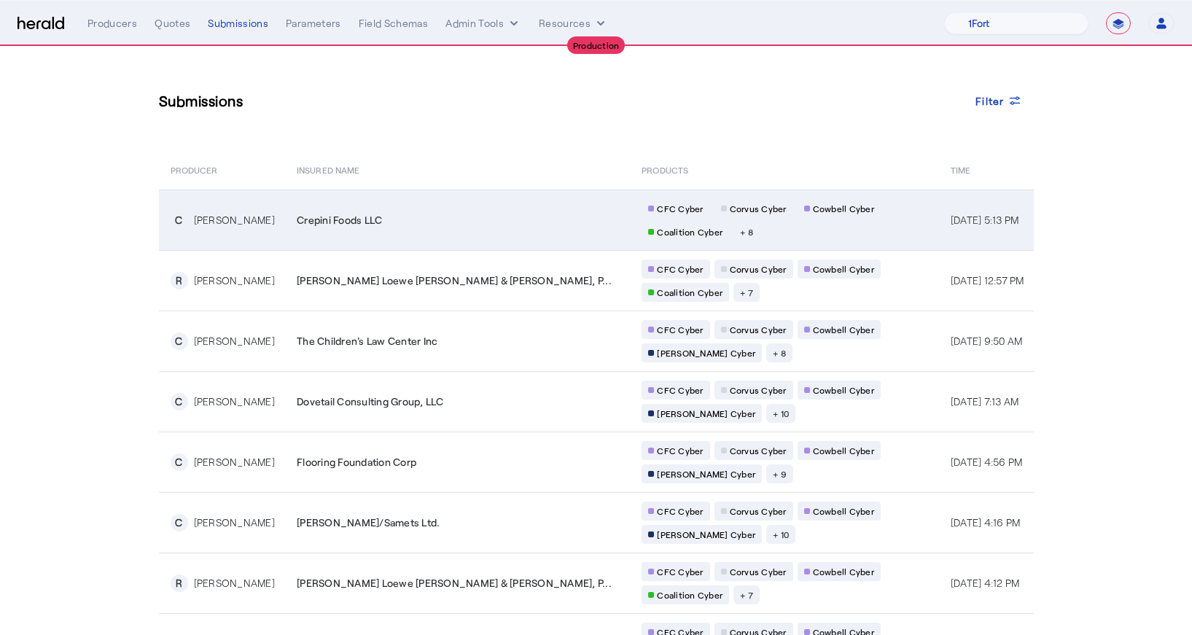
click at [435, 228] on td "Crepini Foods LLC" at bounding box center [457, 220] width 345 height 61
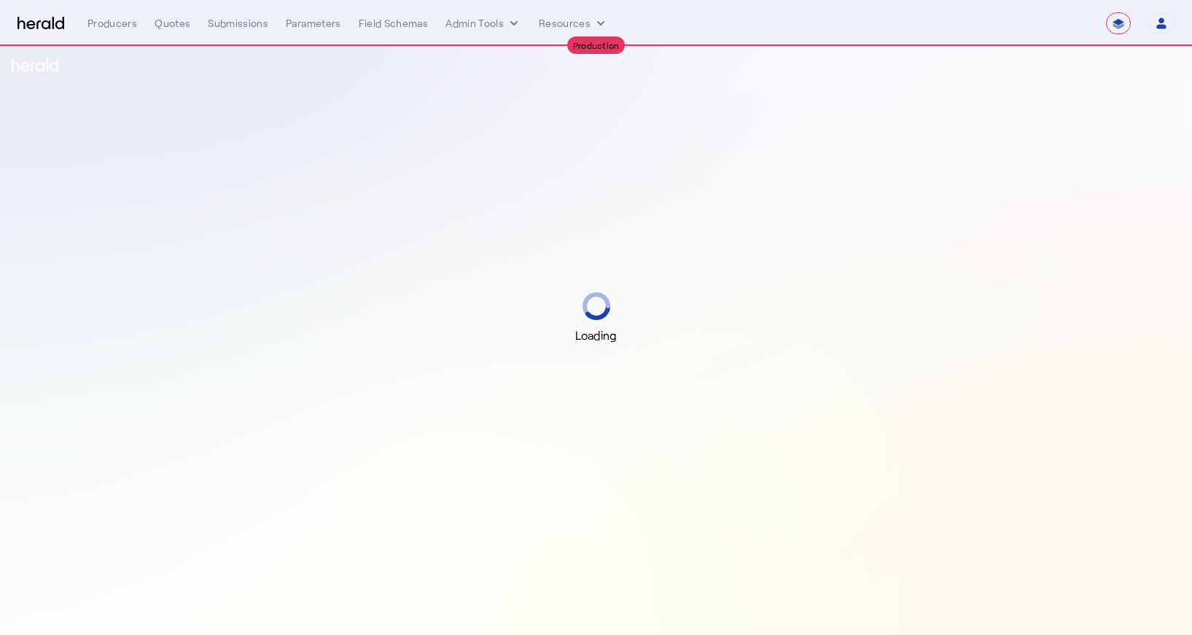
select select "**********"
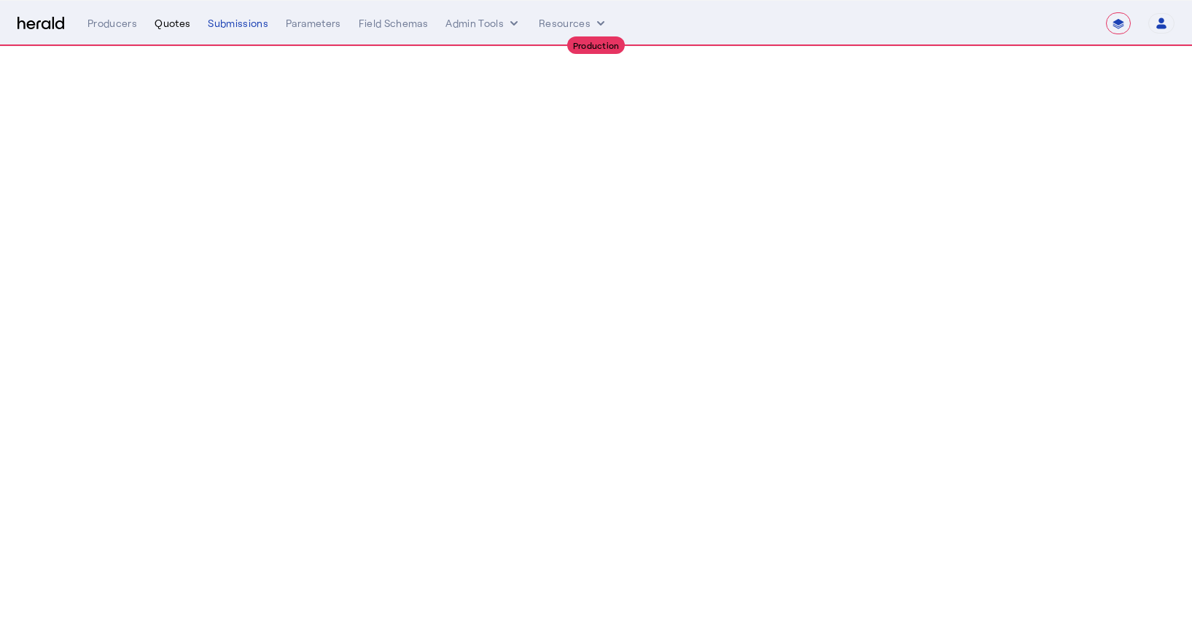
click at [179, 30] on div "Quotes" at bounding box center [173, 23] width 36 height 15
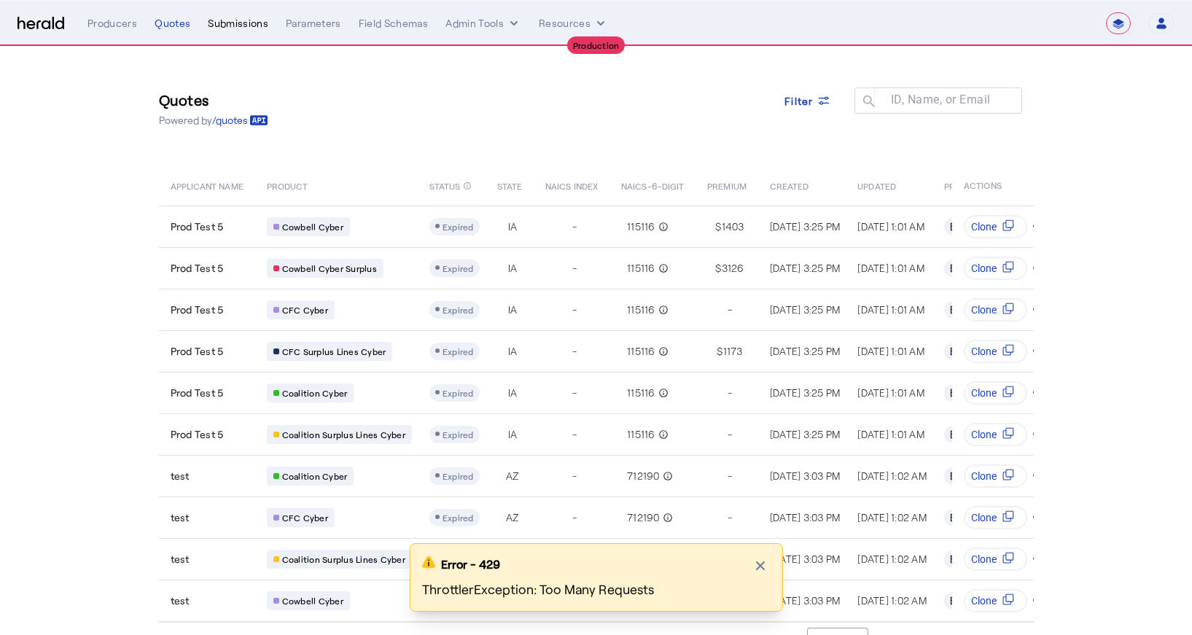
click at [220, 23] on div "Submissions" at bounding box center [238, 23] width 61 height 15
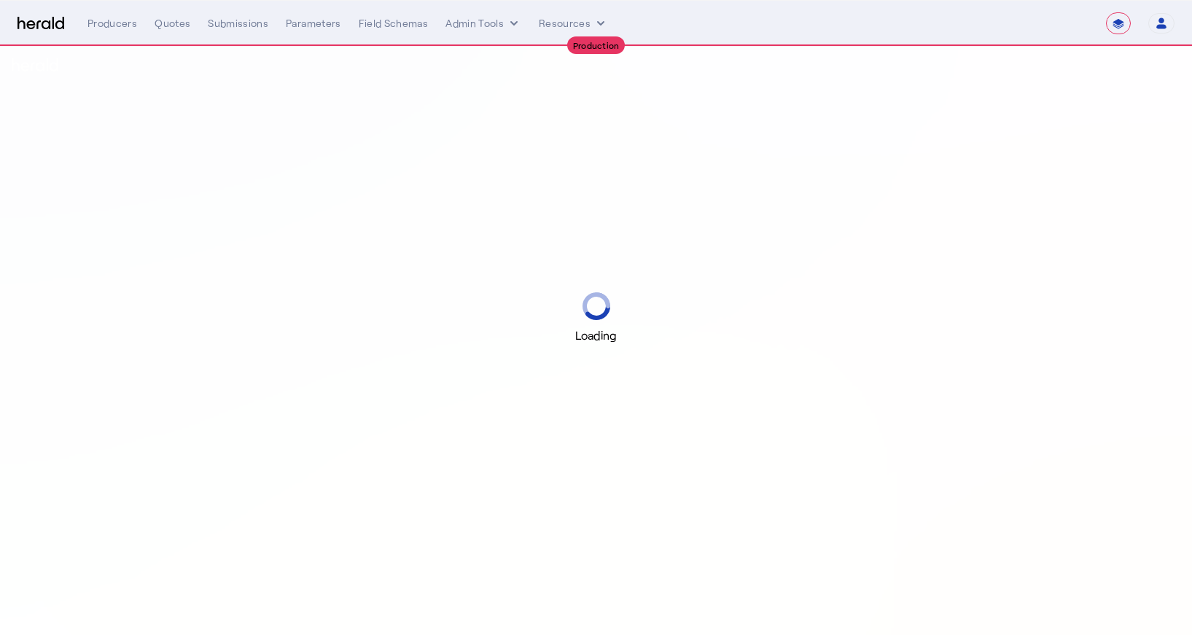
select select "**********"
click at [1057, 23] on select "1Fort Affinity Risk [PERSON_NAME] [PERSON_NAME] CRC Campus Coverage Citadel Fif…" at bounding box center [1016, 23] width 144 height 22
